Goal: Task Accomplishment & Management: Use online tool/utility

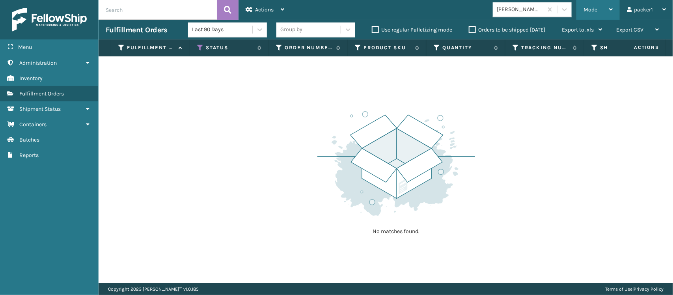
click at [603, 7] on div "Mode" at bounding box center [598, 10] width 29 height 20
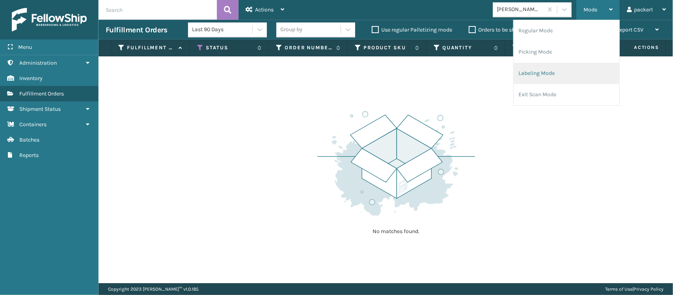
click at [544, 70] on li "Labeling Mode" at bounding box center [567, 73] width 106 height 21
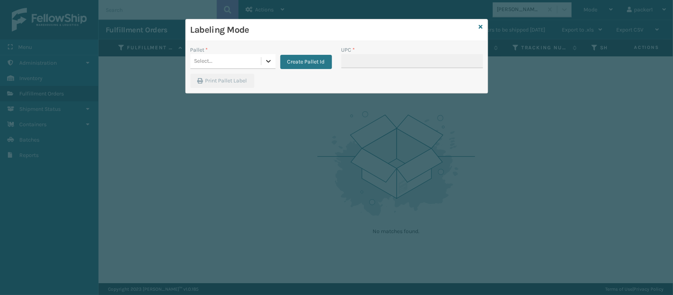
click at [269, 62] on icon at bounding box center [268, 61] width 5 height 3
click at [267, 64] on icon at bounding box center [269, 61] width 8 height 8
click at [297, 64] on button "Create Pallet Id" at bounding box center [306, 62] width 52 height 14
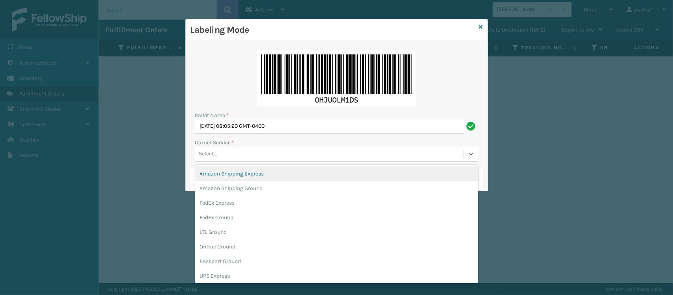
click at [207, 156] on div "Select..." at bounding box center [208, 154] width 19 height 8
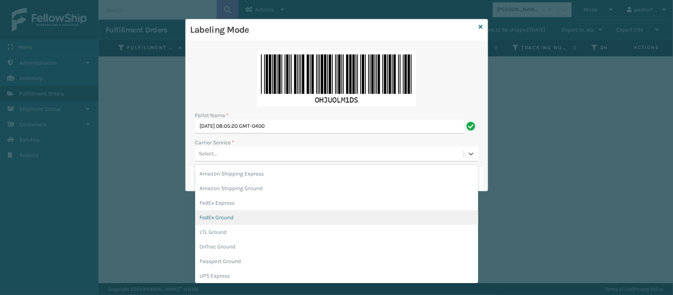
click at [217, 214] on div "FedEx Ground" at bounding box center [336, 217] width 283 height 15
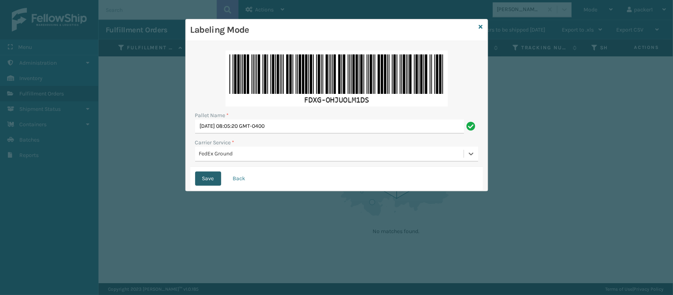
click at [207, 178] on button "Save" at bounding box center [208, 179] width 26 height 14
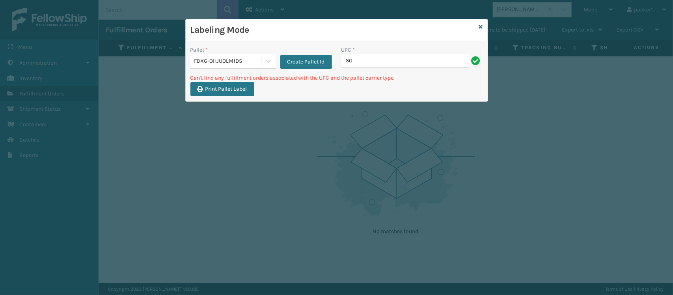
type input "S"
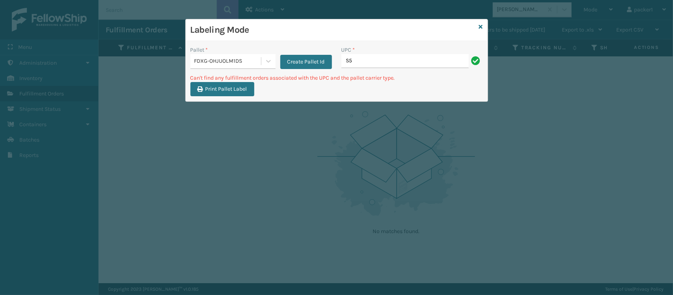
type input "S"
type input "1"
type input "S"
type input "N"
type input "S"
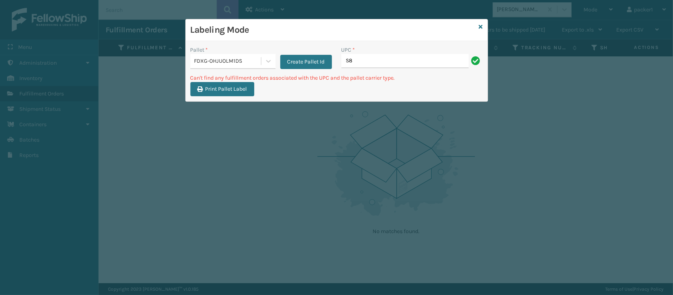
type input "S"
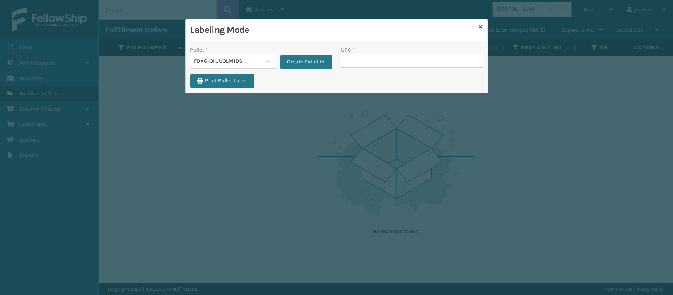
click at [463, 45] on div "Pallet * FDXG-OHJUOLM1DS Create Pallet Id UPC * Print Pallet Label" at bounding box center [337, 67] width 302 height 52
click at [389, 62] on input "UPC *" at bounding box center [413, 61] width 142 height 14
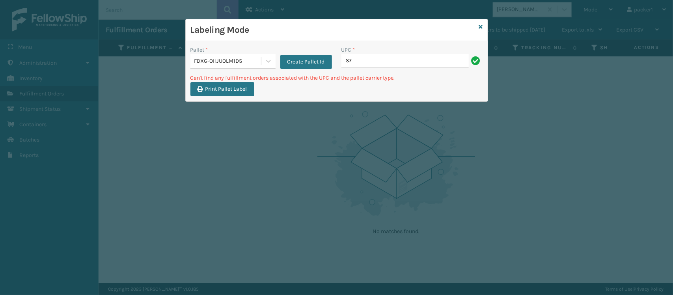
type input "S"
type input "N"
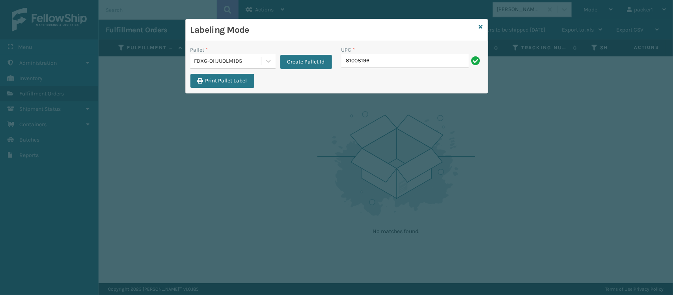
type input "810081962"
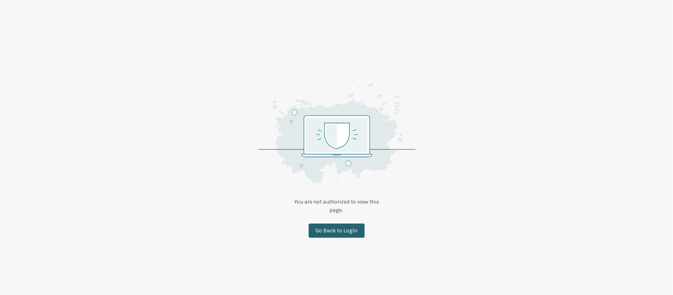
click at [331, 234] on link "Go Back to Login" at bounding box center [337, 231] width 56 height 14
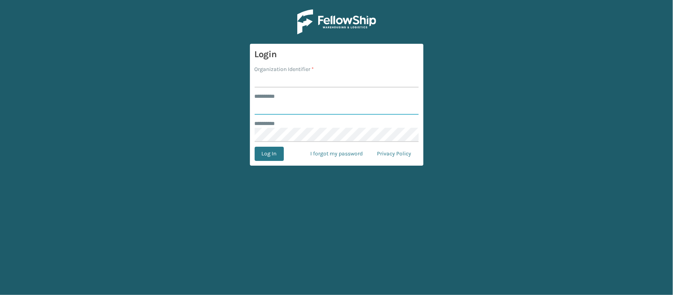
type input "*******"
click at [306, 87] on input "Organization Identifier *" at bounding box center [337, 80] width 164 height 14
type input "SLEEPGEEKZ WAREHOUSE"
click at [273, 150] on button "Log In" at bounding box center [269, 154] width 29 height 14
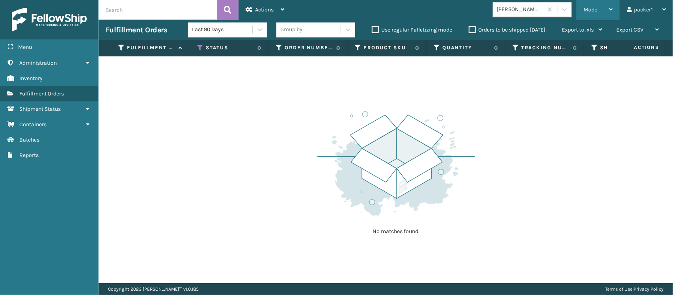
click at [606, 9] on div "Mode" at bounding box center [598, 10] width 29 height 20
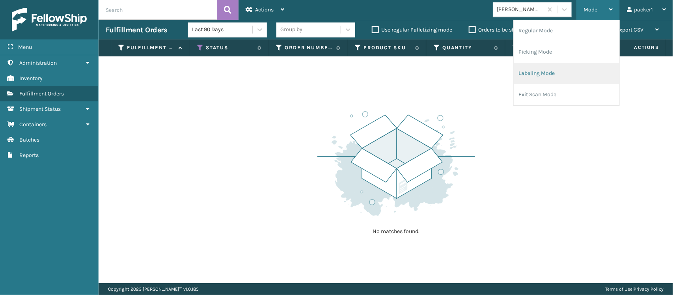
click at [540, 74] on li "Labeling Mode" at bounding box center [567, 73] width 106 height 21
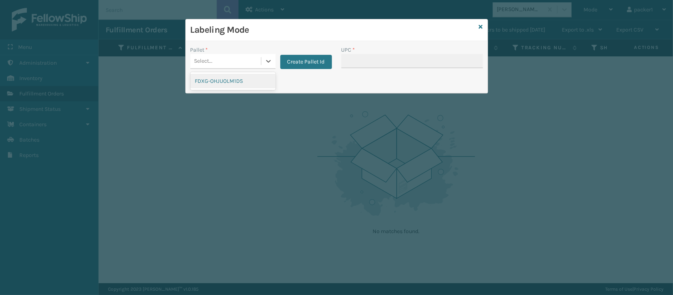
click at [257, 66] on div "Select..." at bounding box center [226, 61] width 71 height 13
click at [241, 81] on div "FDXG-OHJUOLM1DS" at bounding box center [233, 81] width 85 height 15
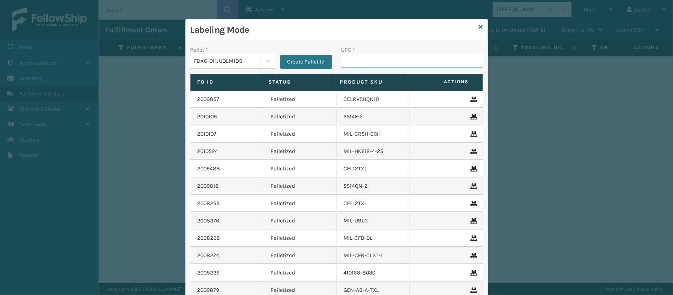
click at [362, 59] on input "UPC *" at bounding box center [413, 61] width 142 height 14
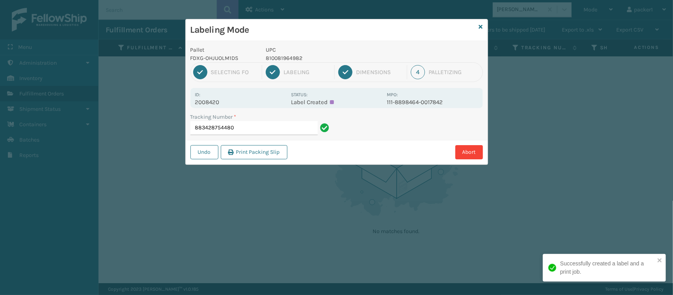
click at [362, 59] on p "810081964982" at bounding box center [324, 58] width 116 height 8
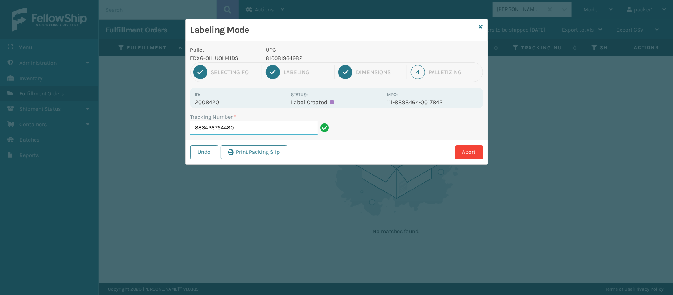
click at [300, 128] on input "883428754480" at bounding box center [254, 128] width 127 height 14
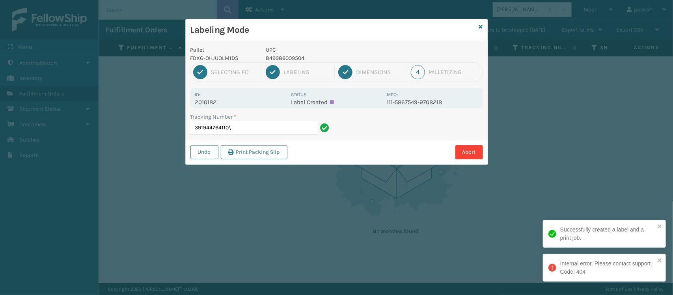
type input "391944764110"
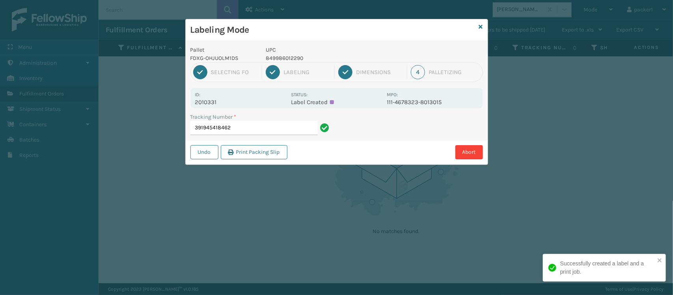
click at [300, 128] on input "391945418462" at bounding box center [254, 128] width 127 height 14
